Goal: Find specific page/section: Find specific page/section

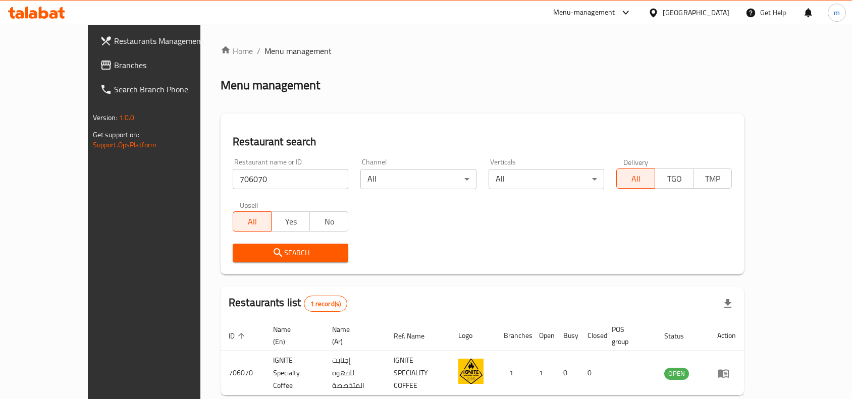
scroll to position [31, 0]
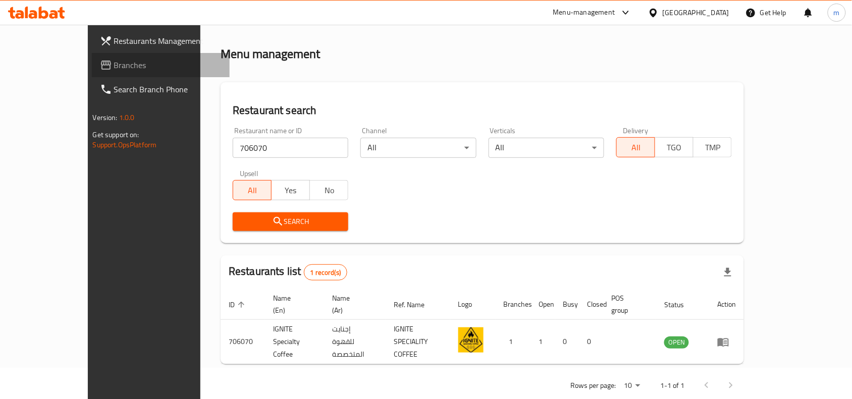
click at [114, 66] on span "Branches" at bounding box center [168, 65] width 108 height 12
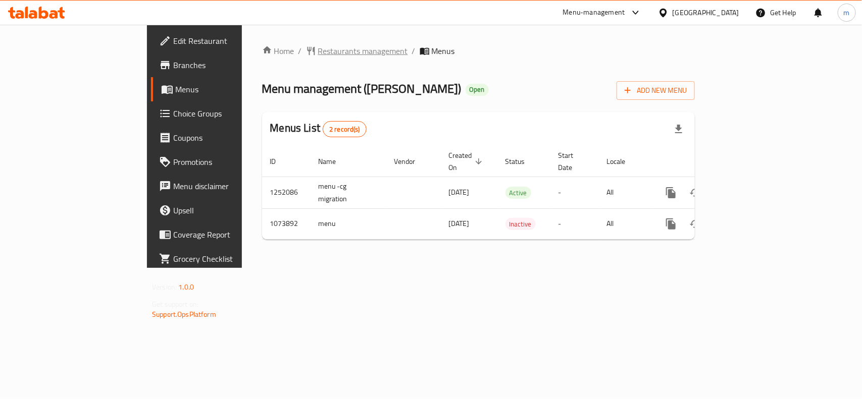
click at [318, 52] on span "Restaurants management" at bounding box center [363, 51] width 90 height 12
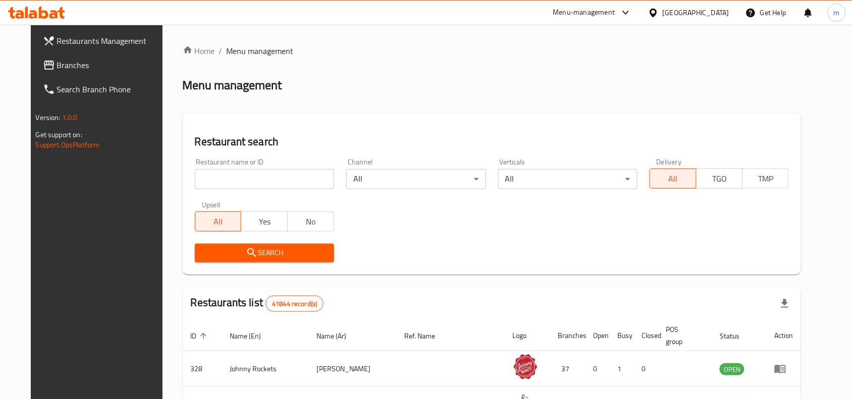
click at [233, 177] on input "search" at bounding box center [264, 179] width 139 height 20
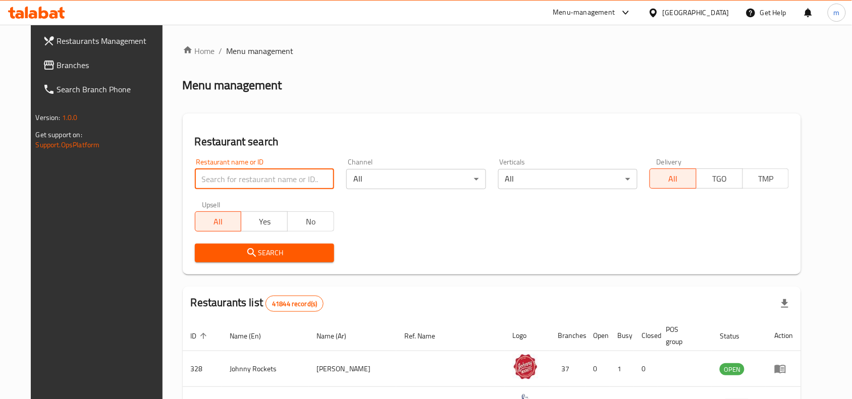
paste input "663819"
type input "663819"
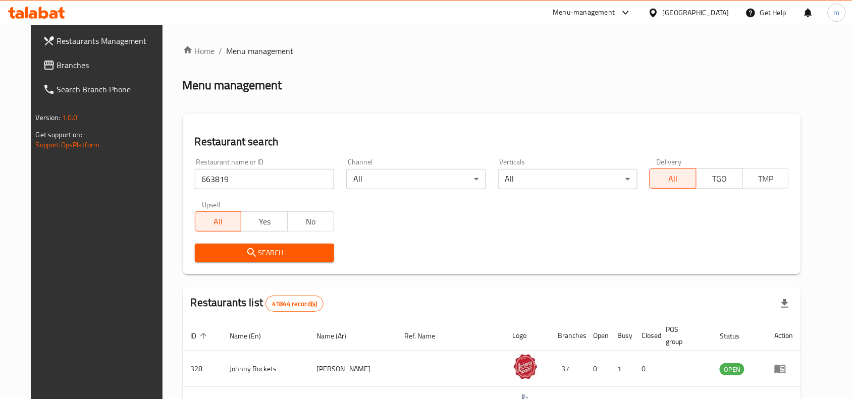
click at [221, 253] on span "Search" at bounding box center [264, 253] width 123 height 13
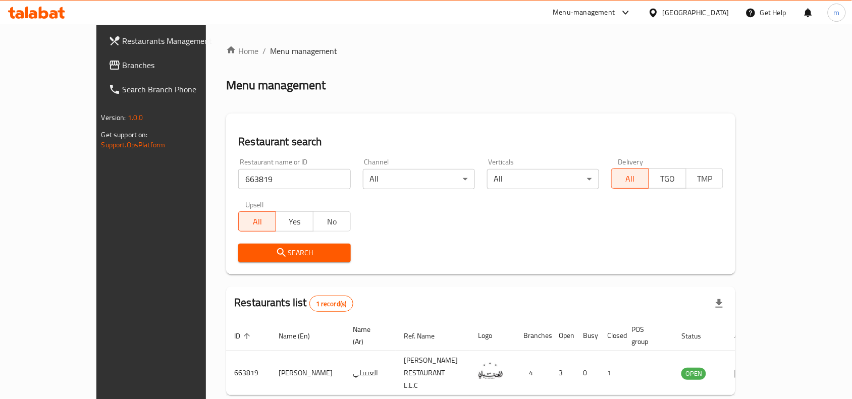
scroll to position [31, 0]
